Goal: Information Seeking & Learning: Learn about a topic

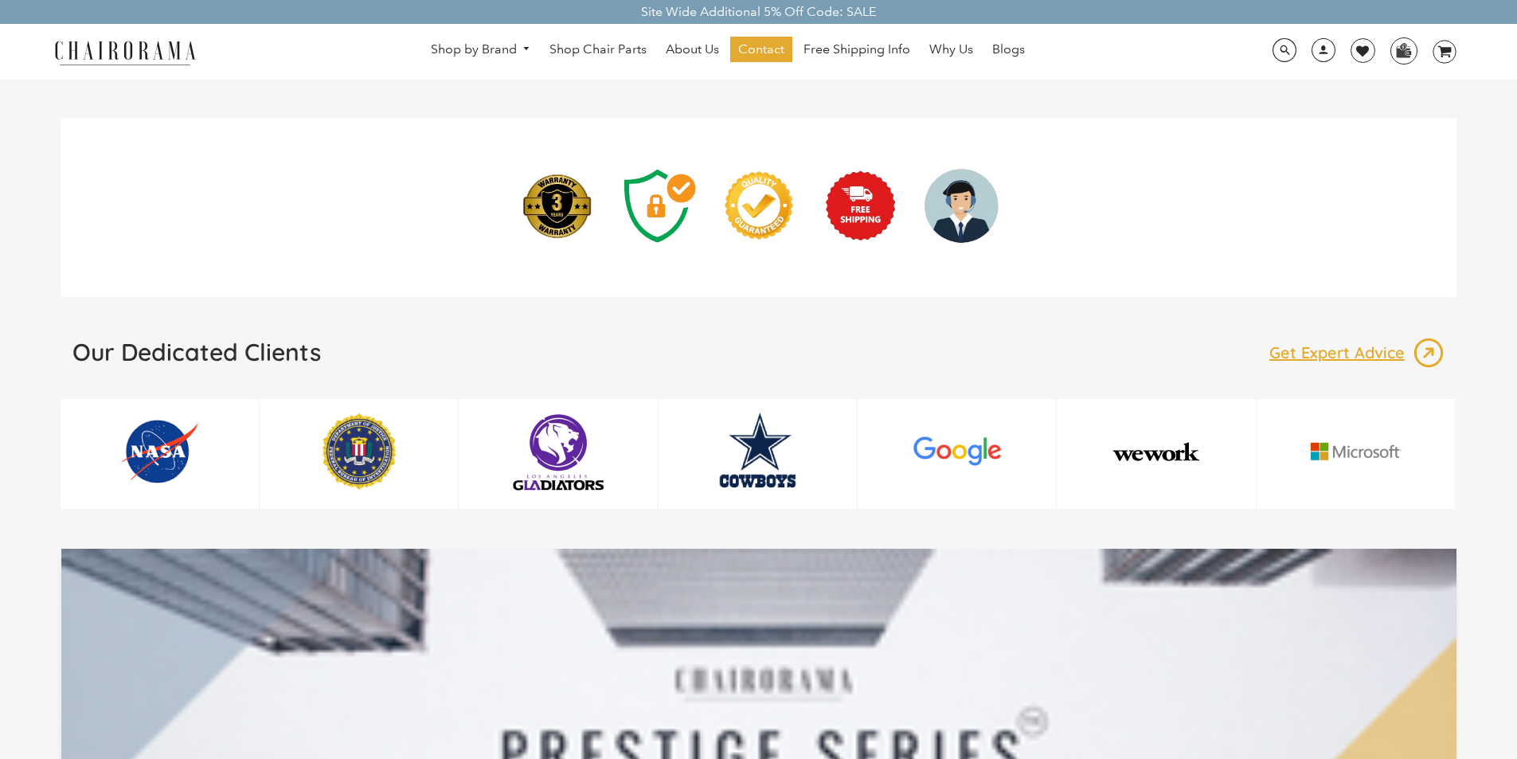
scroll to position [2190, 0]
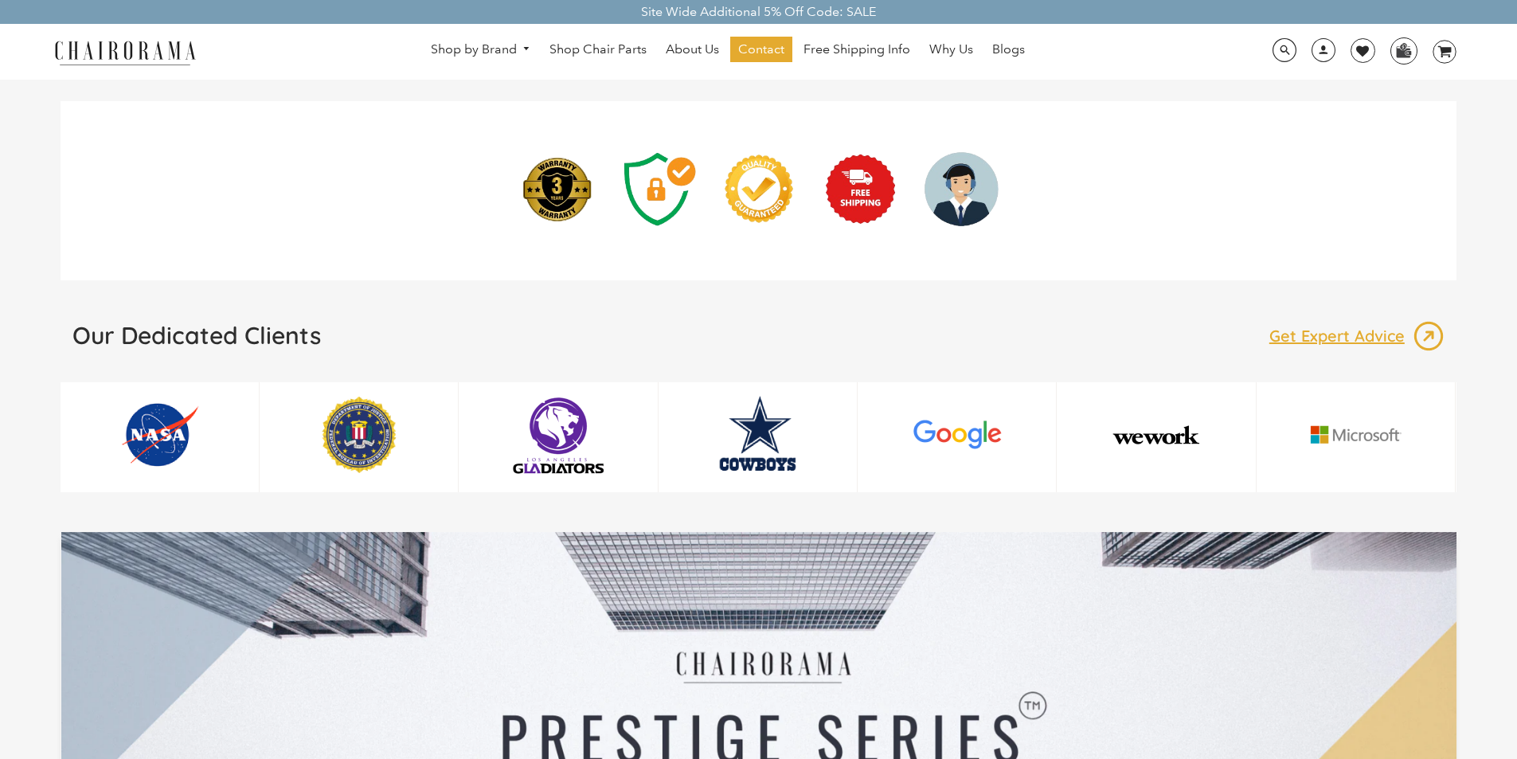
click at [341, 588] on div at bounding box center [759, 726] width 1396 height 388
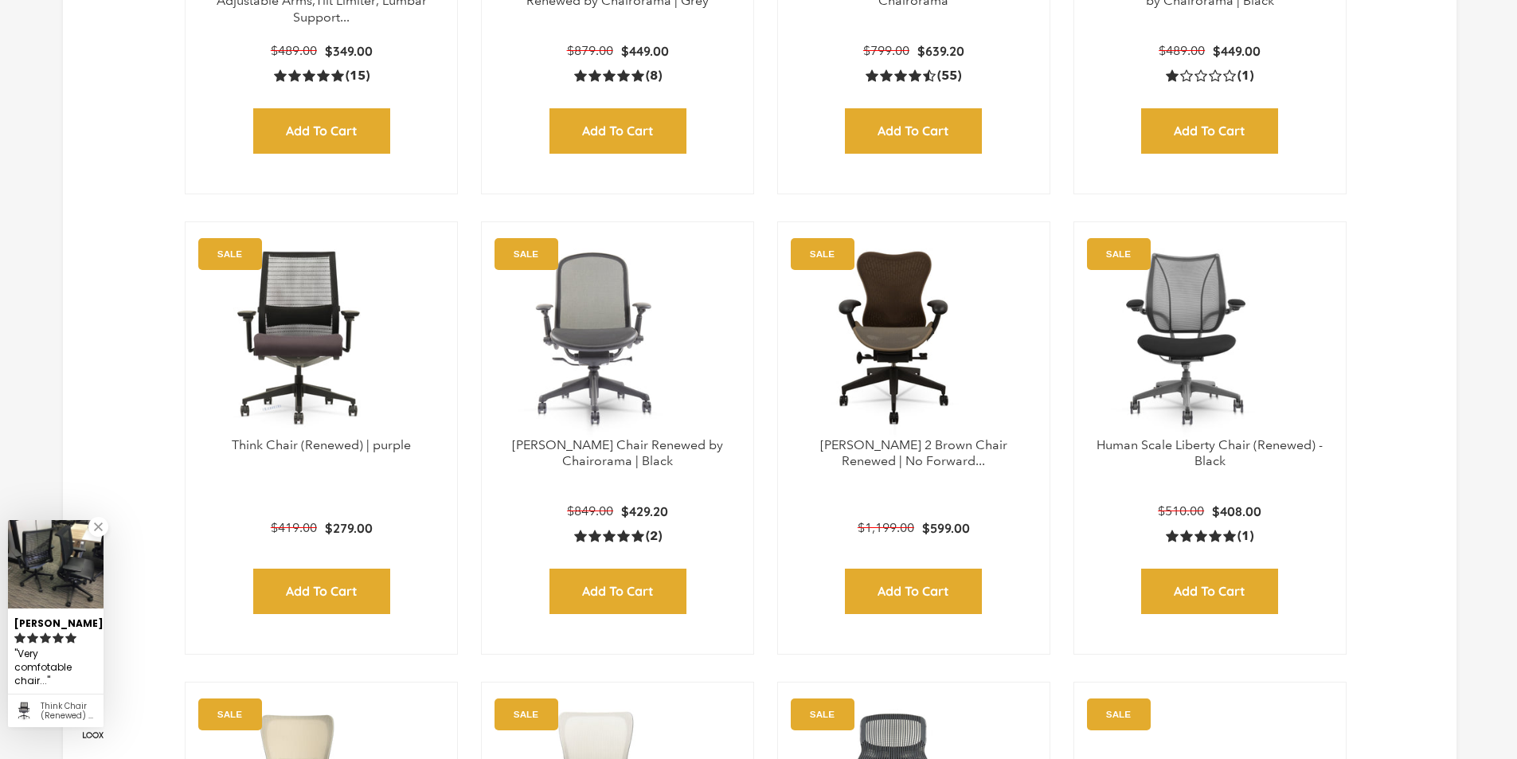
scroll to position [862, 0]
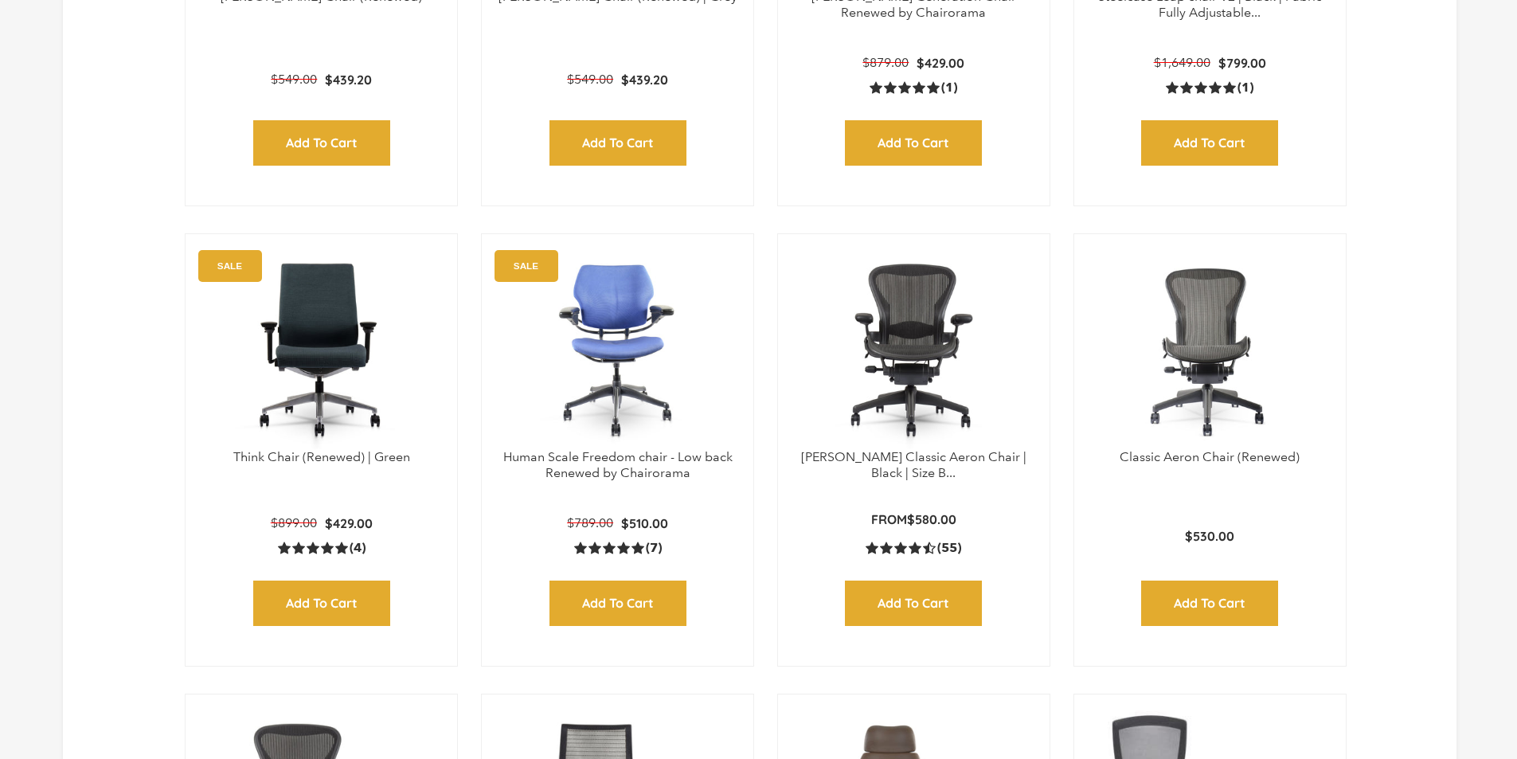
scroll to position [1825, 0]
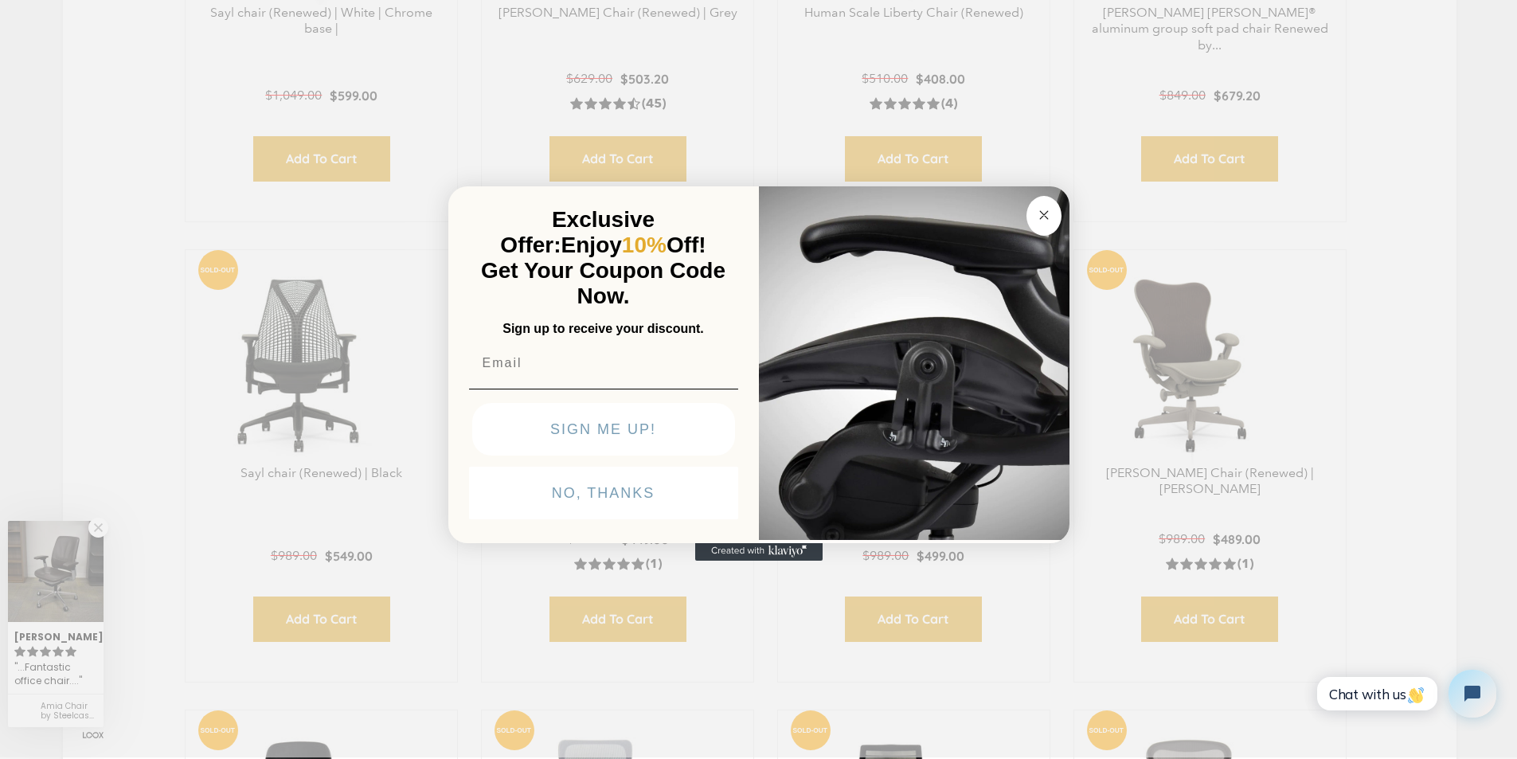
scroll to position [4044, 0]
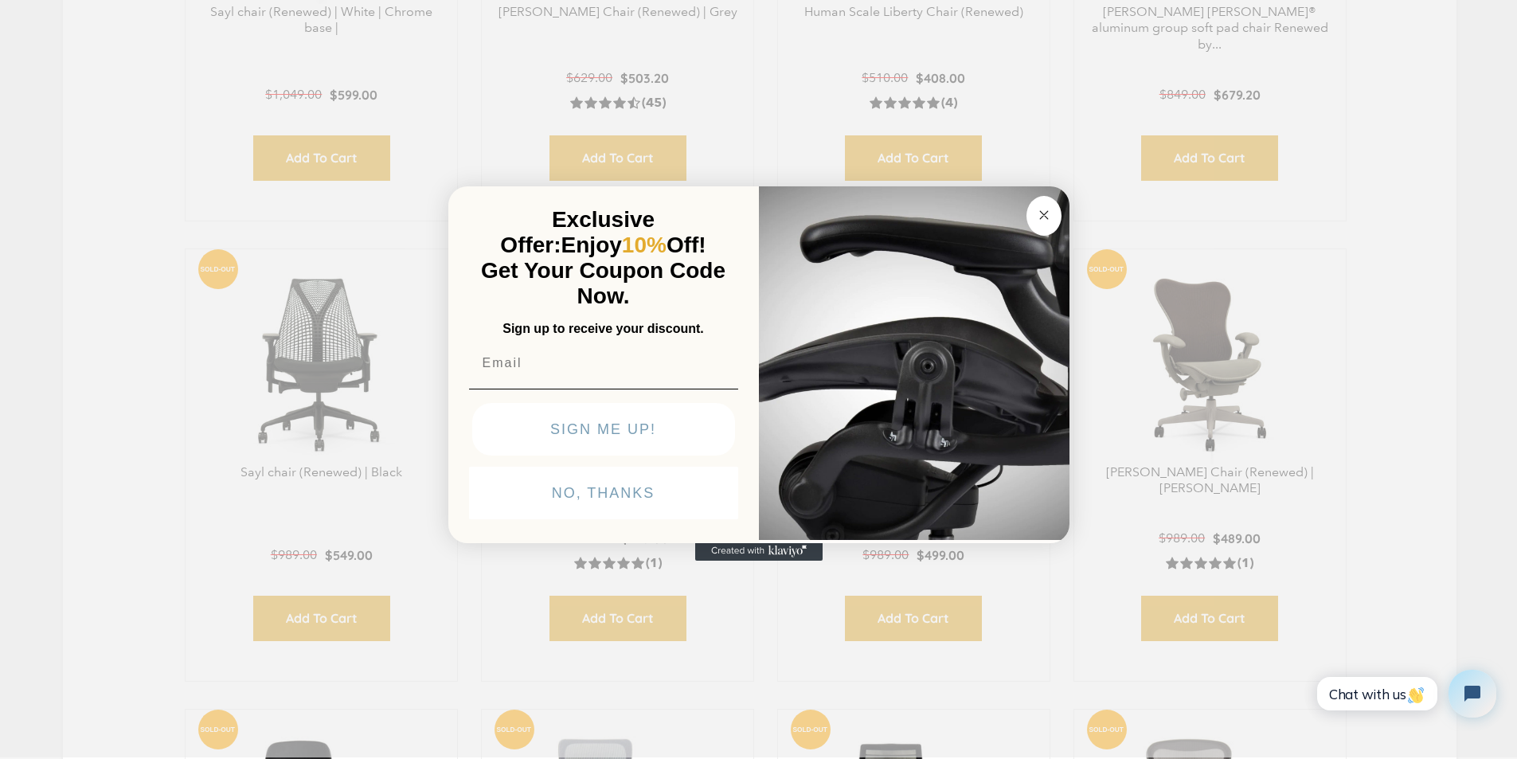
click at [904, 540] on img "POPUP Form" at bounding box center [914, 361] width 311 height 357
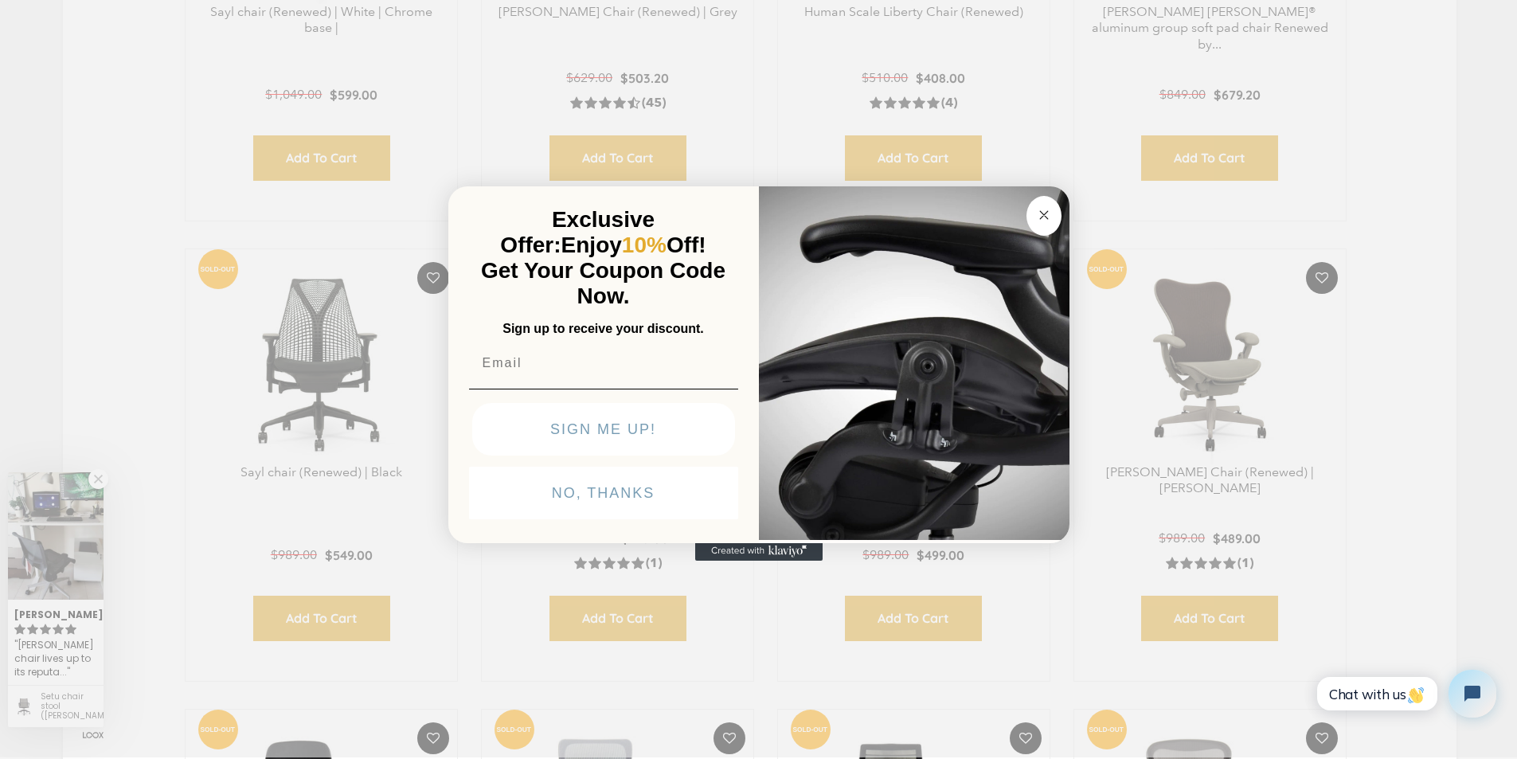
click at [1041, 205] on circle "Close dialog" at bounding box center [1043, 214] width 18 height 18
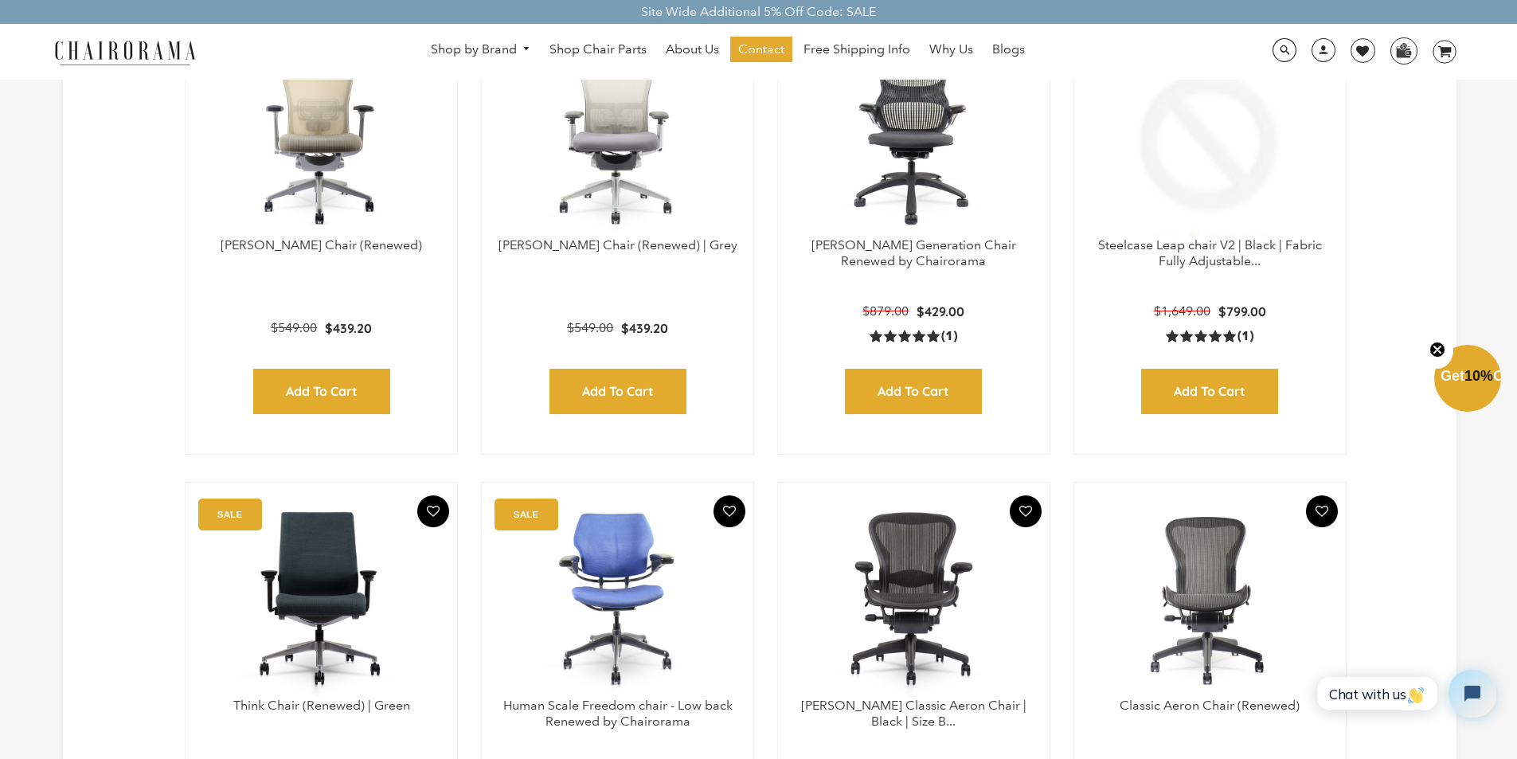
scroll to position [1423, 0]
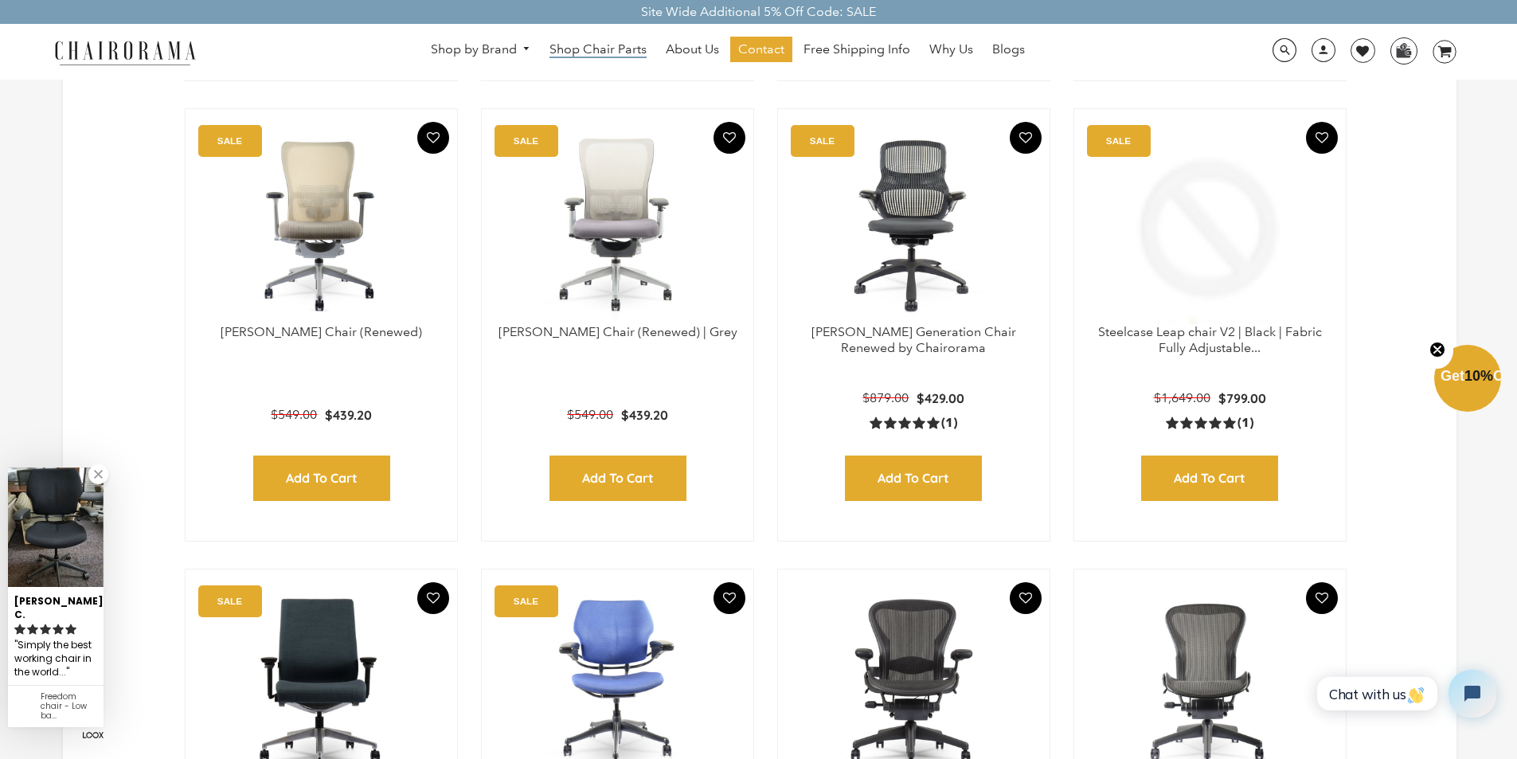
click at [602, 53] on span "Shop Chair Parts" at bounding box center [597, 49] width 97 height 17
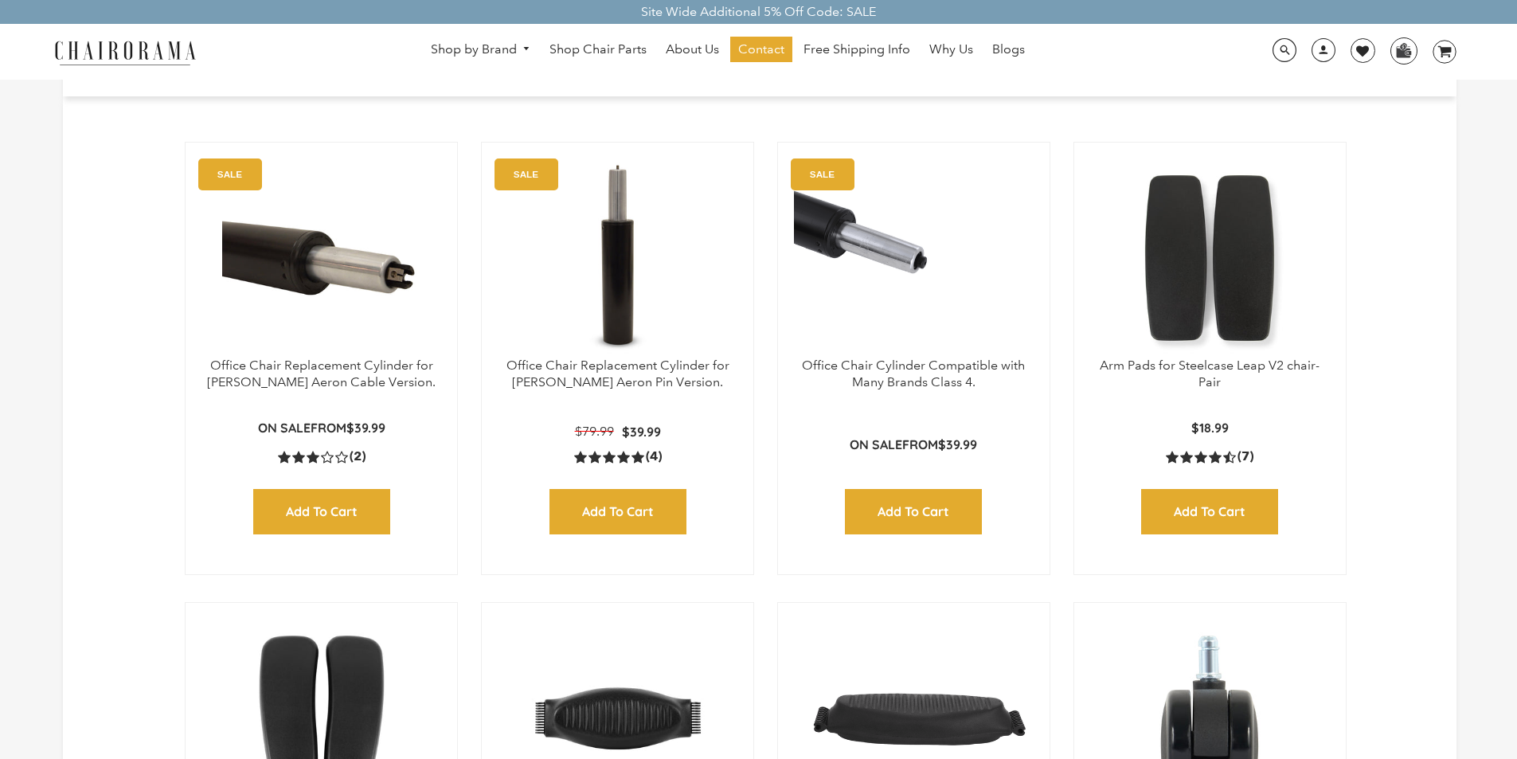
scroll to position [32, 0]
click at [623, 54] on span "Shop Chair Parts" at bounding box center [597, 49] width 97 height 17
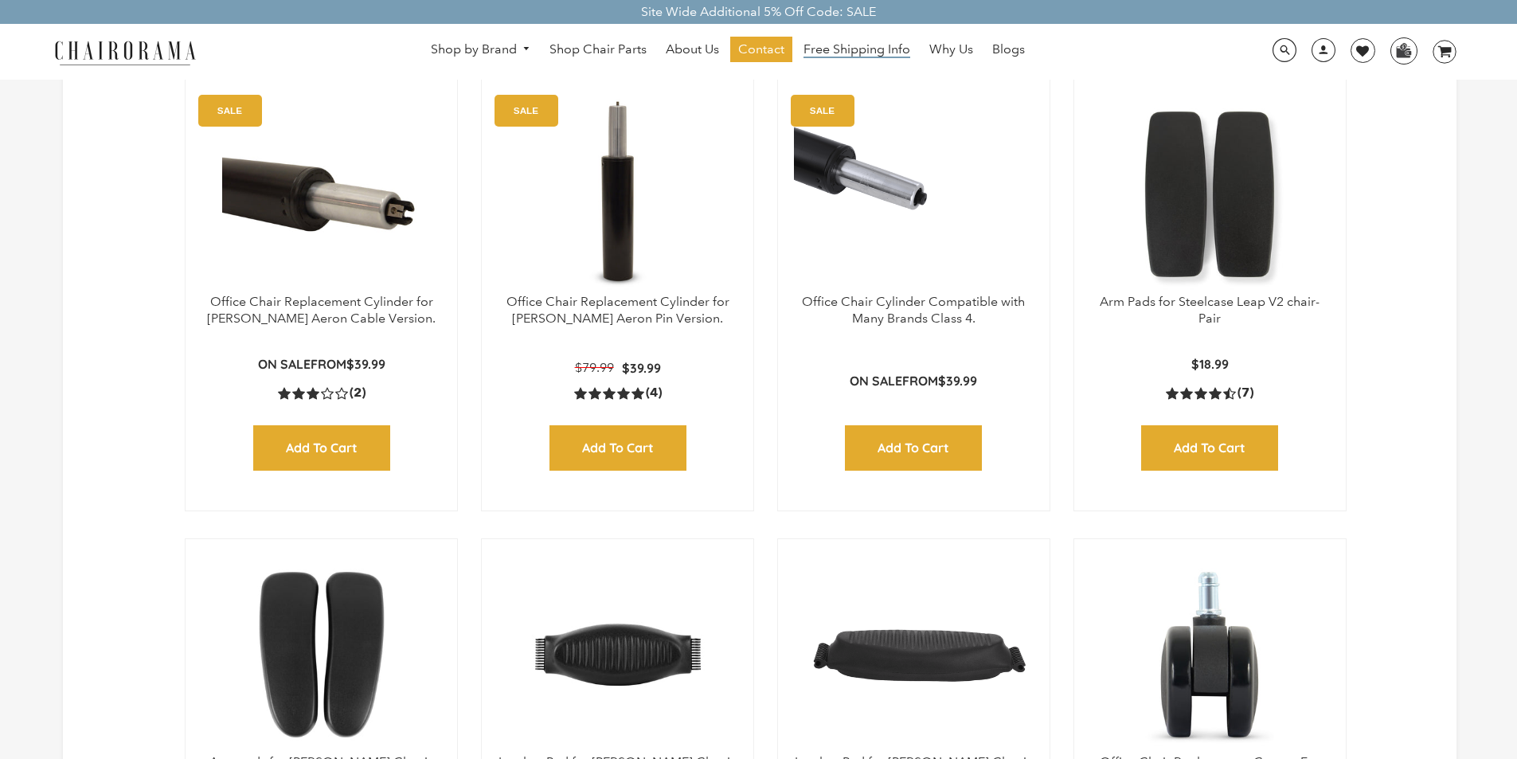
scroll to position [96, 0]
click at [883, 51] on span "Free Shipping Info" at bounding box center [856, 49] width 107 height 17
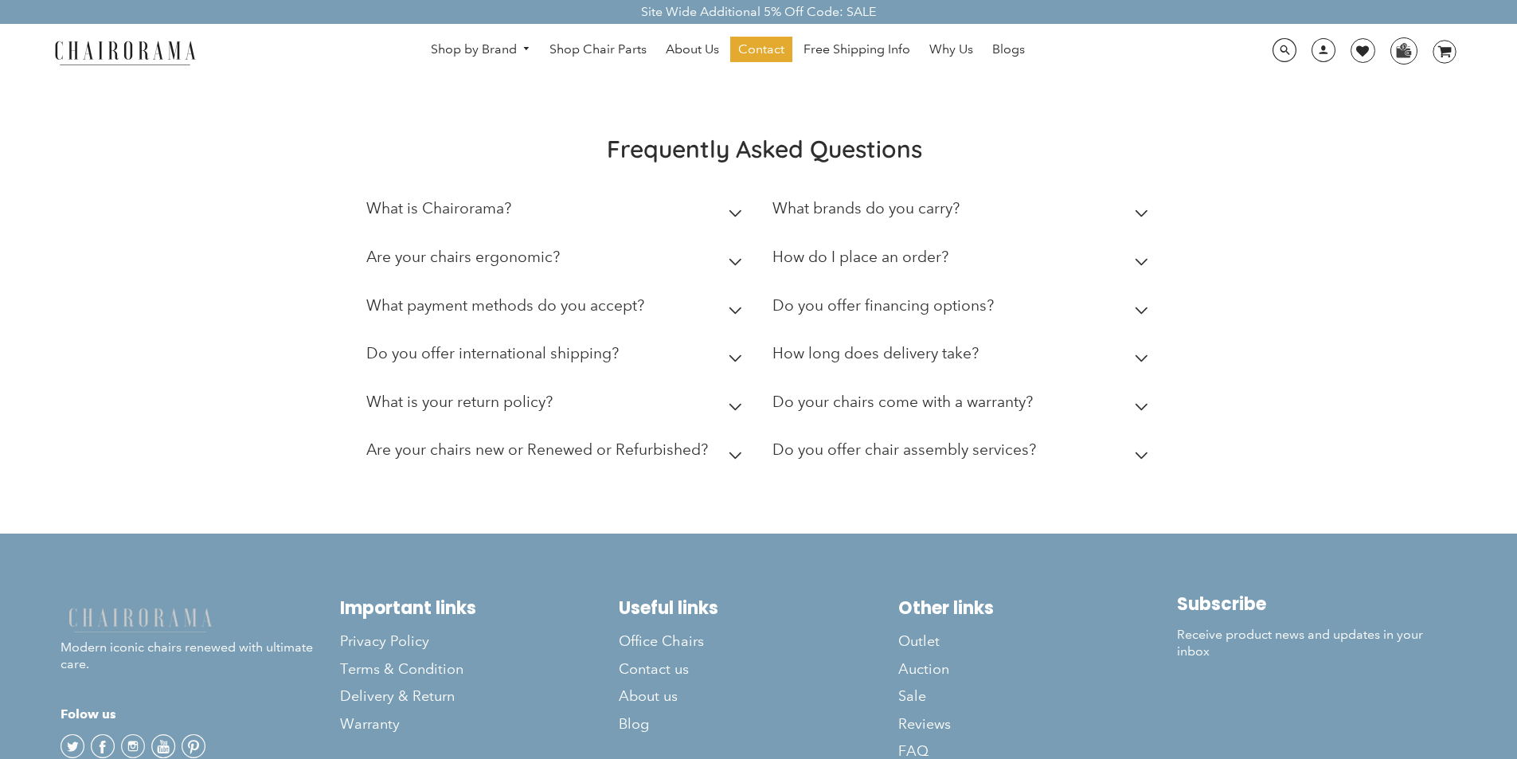
scroll to position [387, 0]
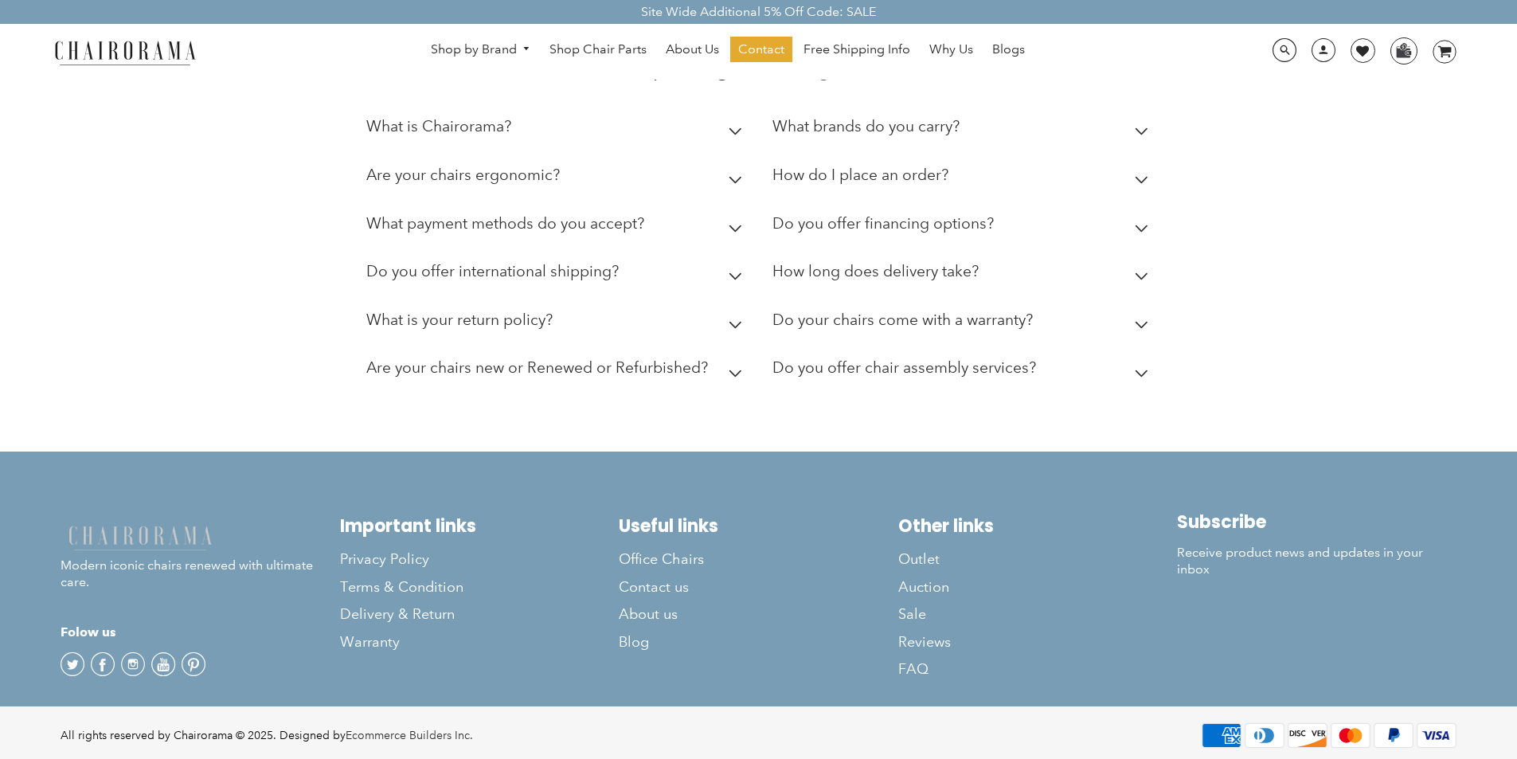
click at [374, 188] on div "Are your chairs ergonomic?" at bounding box center [462, 179] width 193 height 26
